Goal: Information Seeking & Learning: Understand process/instructions

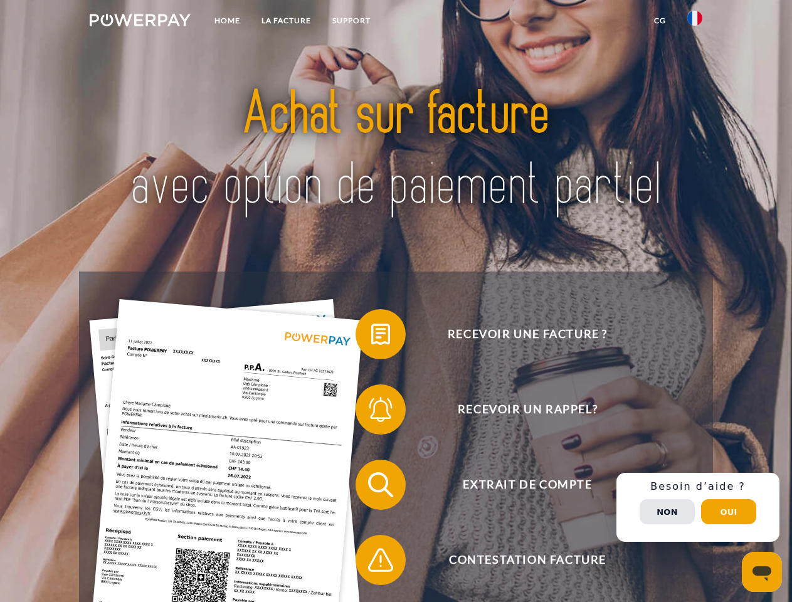
click at [140, 22] on img at bounding box center [140, 20] width 101 height 13
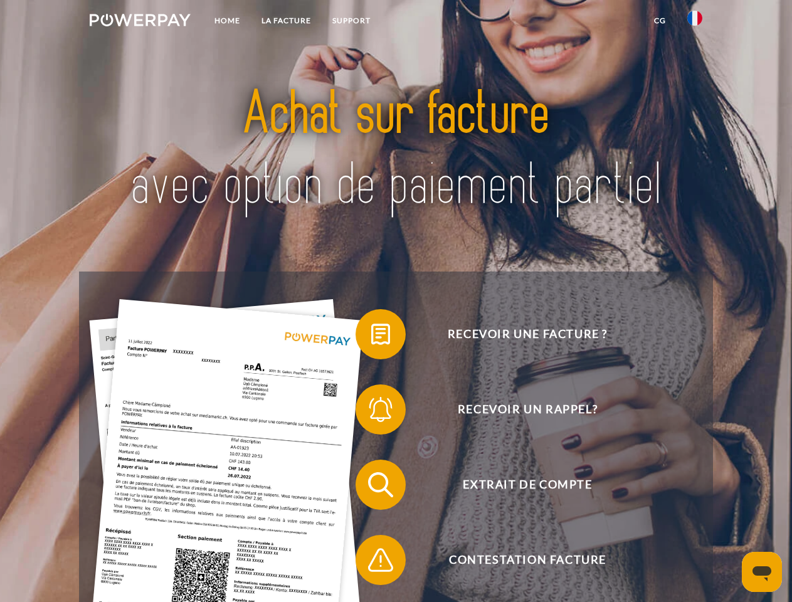
click at [695, 22] on img at bounding box center [695, 18] width 15 height 15
click at [660, 21] on link "CG" at bounding box center [660, 20] width 33 height 23
click at [371, 337] on span at bounding box center [362, 334] width 63 height 63
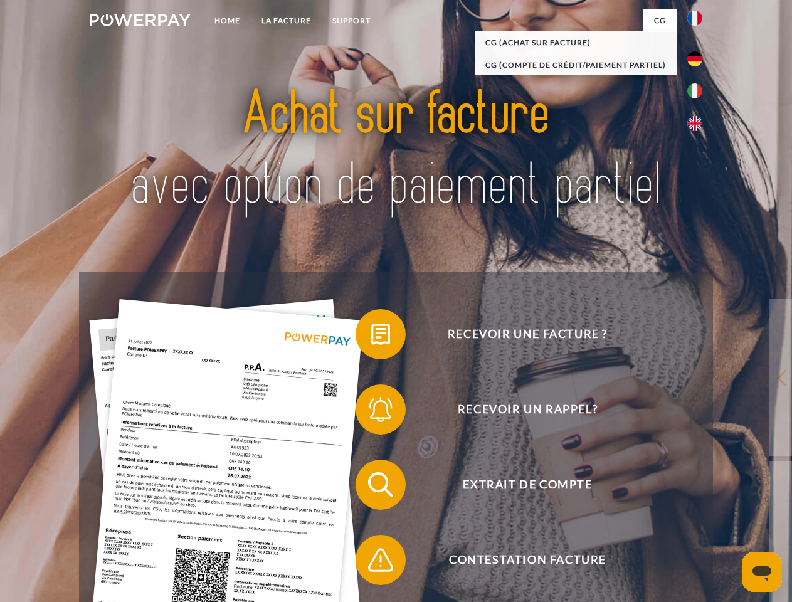
click at [371, 412] on span at bounding box center [362, 409] width 63 height 63
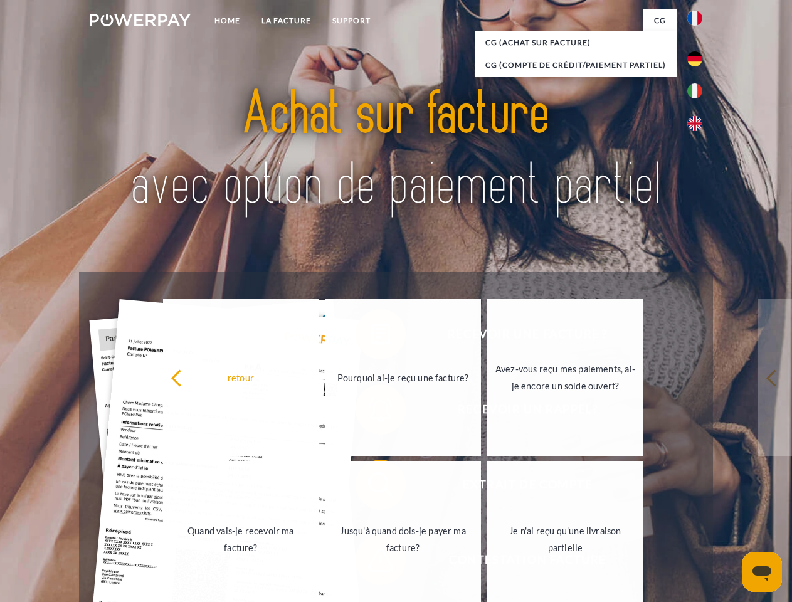
click at [371, 488] on link "Jusqu'à quand dois-je payer ma facture?" at bounding box center [403, 539] width 156 height 157
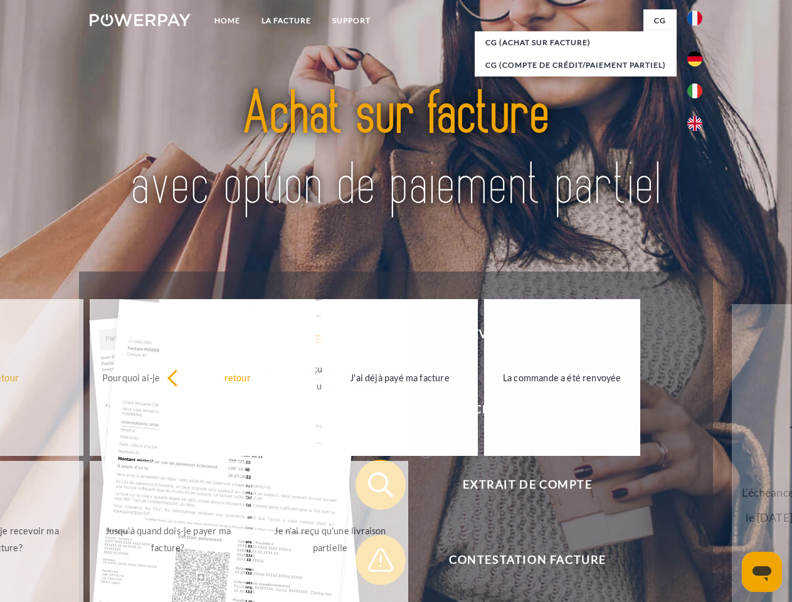
click at [371, 563] on span at bounding box center [362, 560] width 63 height 63
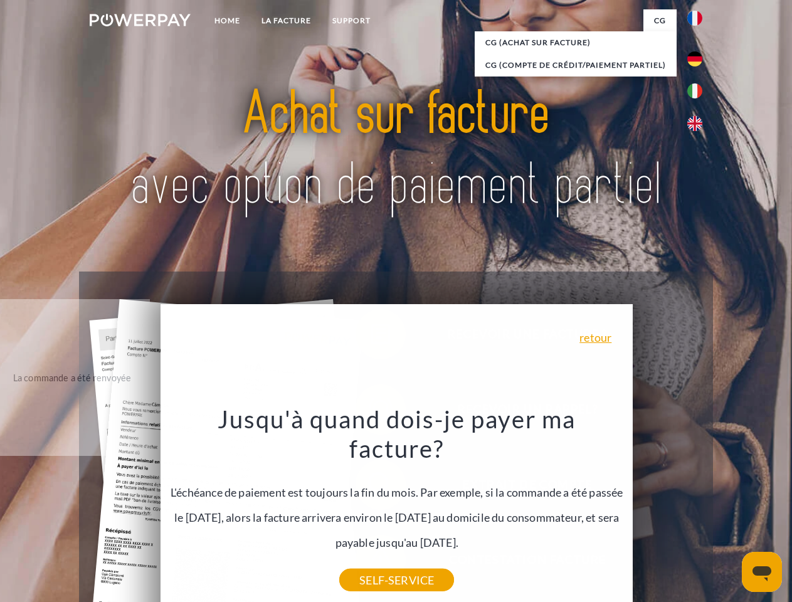
click at [698, 508] on div "Recevoir une facture ? Recevoir un rappel? Extrait de compte retour" at bounding box center [396, 523] width 634 height 502
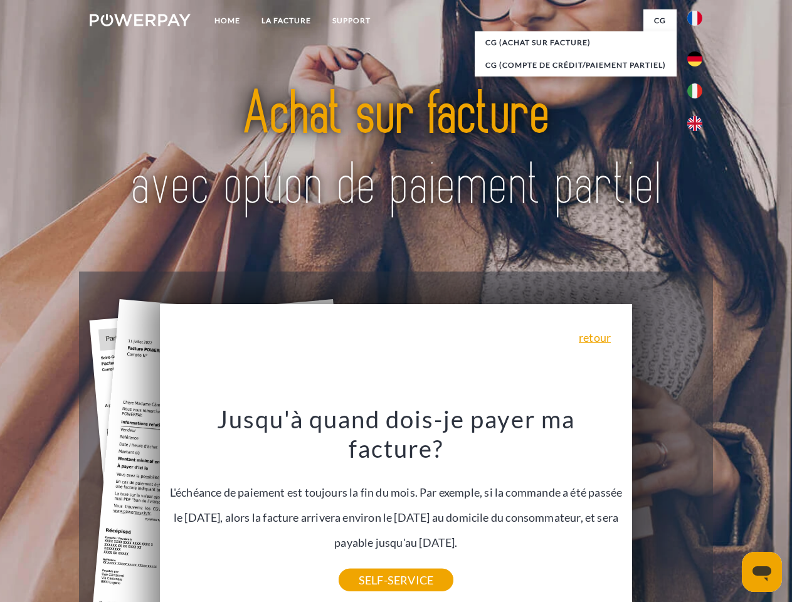
click at [668, 510] on span "Extrait de compte" at bounding box center [527, 485] width 307 height 50
click at [729, 512] on header "Home LA FACTURE Support" at bounding box center [396, 433] width 792 height 867
